Goal: Task Accomplishment & Management: Use online tool/utility

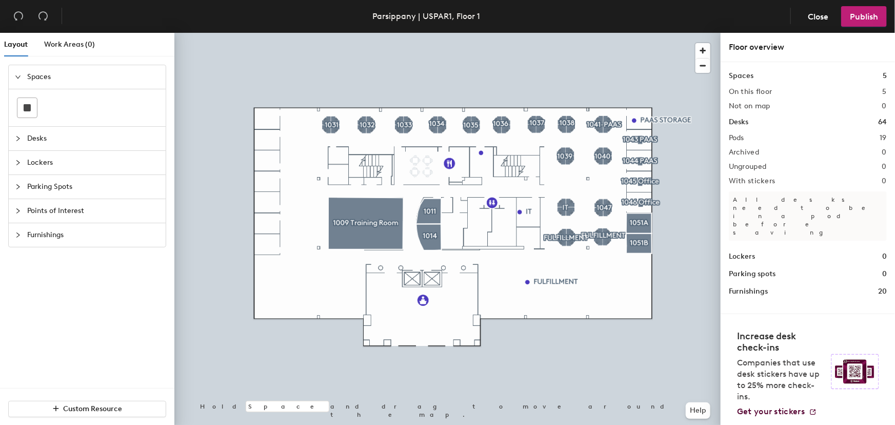
click at [18, 210] on icon "collapsed" at bounding box center [18, 211] width 6 height 6
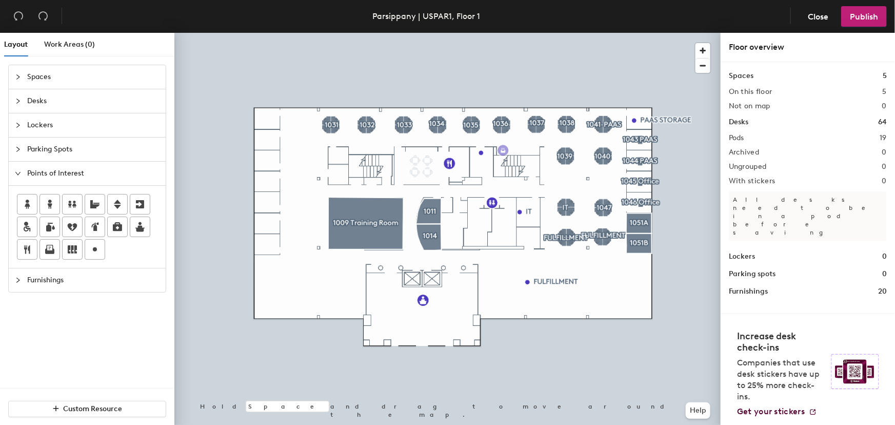
click at [503, 150] on div "Layout Work Areas (0) Spaces Desks Lockers Parking Spots Points of Interest Fur…" at bounding box center [447, 231] width 895 height 396
click at [523, 176] on span "Done" at bounding box center [520, 173] width 30 height 17
click at [864, 15] on span "Publish" at bounding box center [864, 17] width 28 height 10
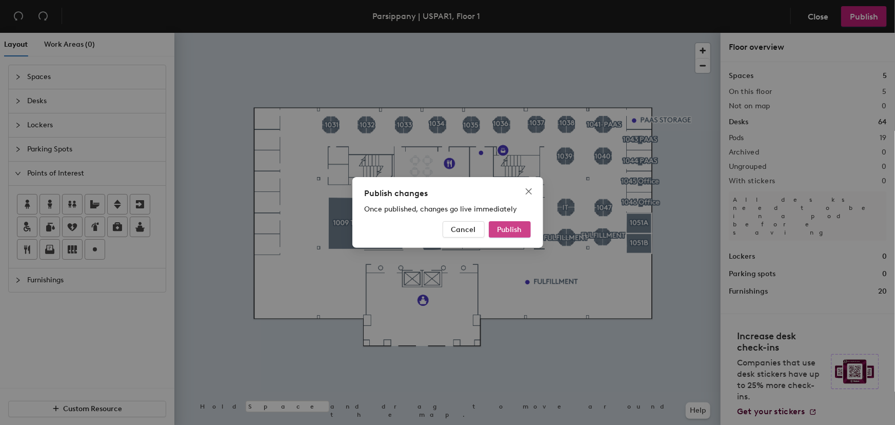
click at [510, 231] on span "Publish" at bounding box center [510, 229] width 25 height 9
